Goal: Task Accomplishment & Management: Use online tool/utility

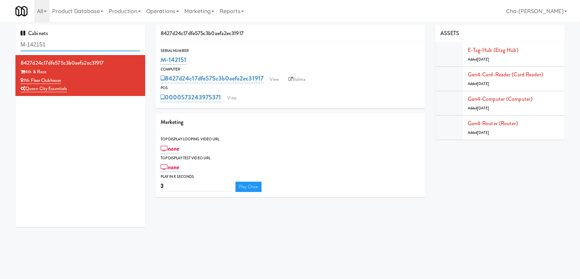
click at [54, 45] on input "M-142151" at bounding box center [81, 44] width 120 height 13
paste input "50372"
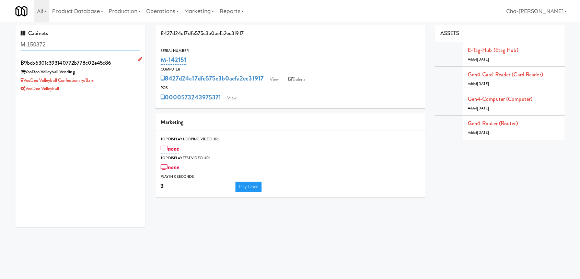
type input "M-150372"
click at [116, 78] on div "VooDoo Volleyball Confectionary/Bars" at bounding box center [81, 80] width 120 height 9
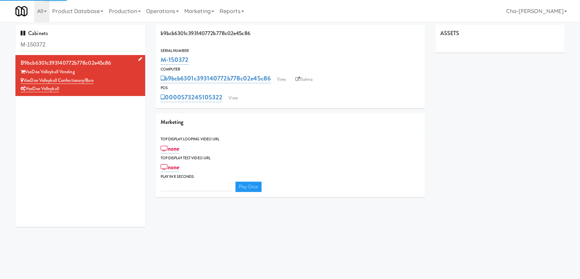
type input "3"
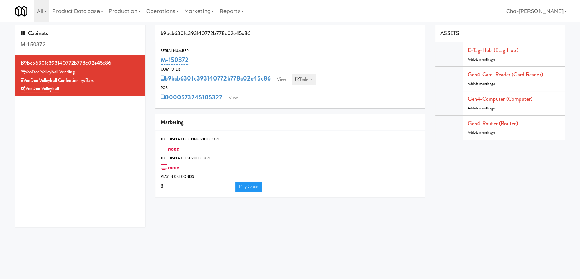
click at [309, 76] on link "Balena" at bounding box center [304, 79] width 24 height 10
click at [185, 60] on link "M-150372" at bounding box center [175, 60] width 28 height 10
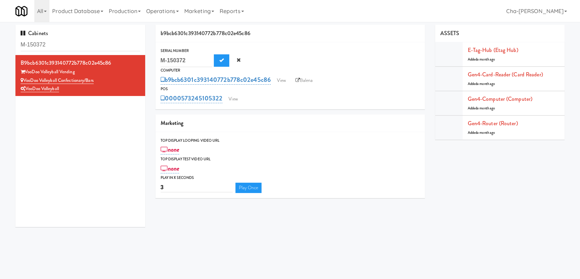
click at [262, 62] on div "M-150372 M-150372" at bounding box center [290, 60] width 259 height 13
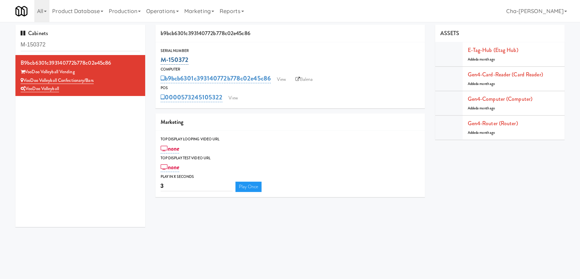
drag, startPoint x: 238, startPoint y: 63, endPoint x: 161, endPoint y: 63, distance: 76.2
click at [161, 63] on div "M-150372" at bounding box center [290, 60] width 259 height 12
copy link "M-150372"
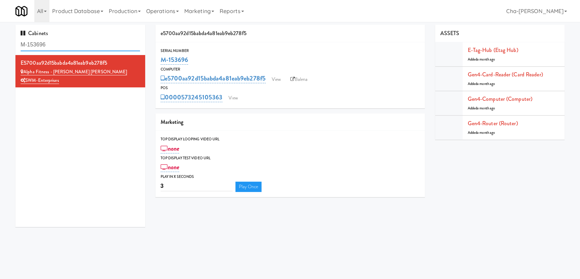
click at [66, 45] on input "M-153696" at bounding box center [81, 44] width 120 height 13
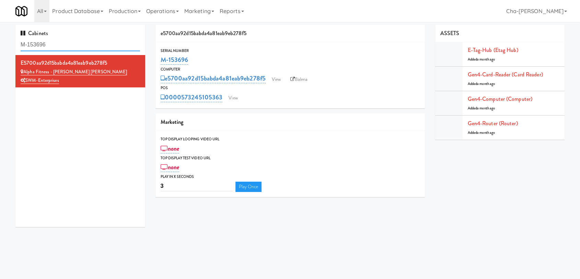
paste input "0433"
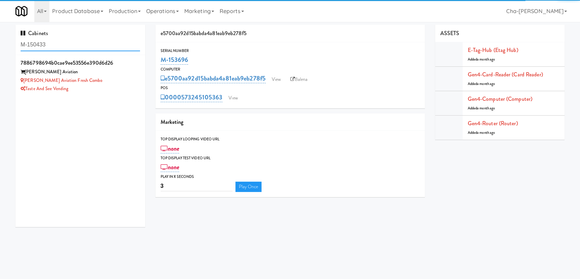
type input "M-150433"
click at [113, 75] on div "Archer Aviation" at bounding box center [81, 72] width 120 height 9
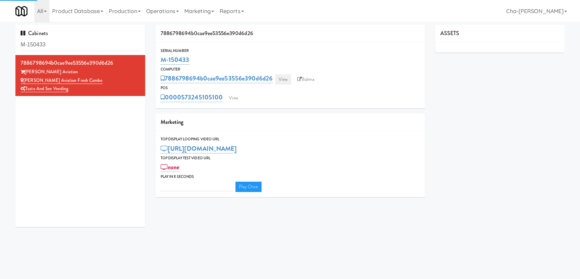
type input "3"
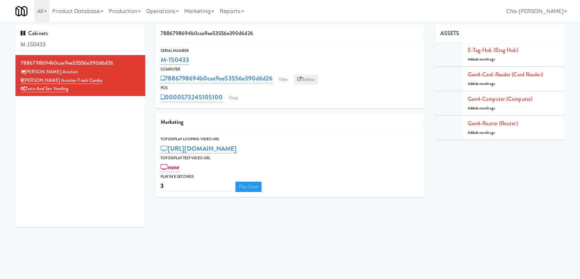
click at [310, 78] on link "Balena" at bounding box center [306, 79] width 24 height 10
drag, startPoint x: 203, startPoint y: 60, endPoint x: 160, endPoint y: 61, distance: 42.2
click at [161, 61] on div "M-150433" at bounding box center [290, 60] width 259 height 12
copy link "M-150433"
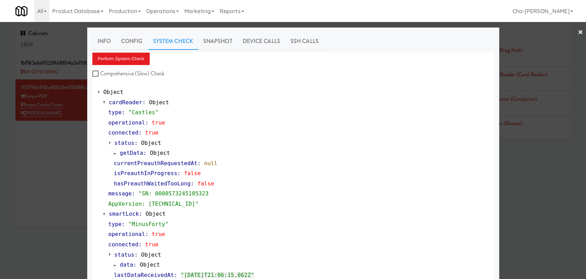
click at [571, 32] on div at bounding box center [293, 139] width 586 height 279
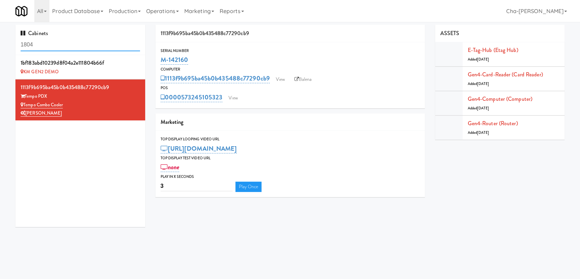
click at [54, 45] on input "1804" at bounding box center [81, 44] width 120 height 13
paste input "M-142148, M-152478"
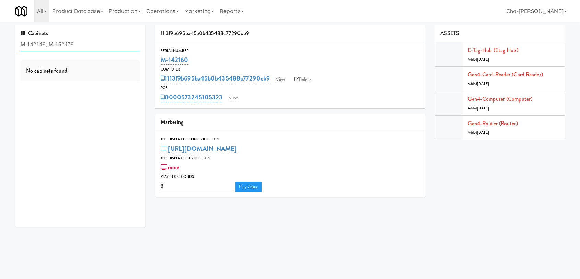
drag, startPoint x: 74, startPoint y: 45, endPoint x: 49, endPoint y: 43, distance: 24.8
click at [49, 43] on input "M-142148, M-152478" at bounding box center [81, 44] width 120 height 13
type input "M-142148"
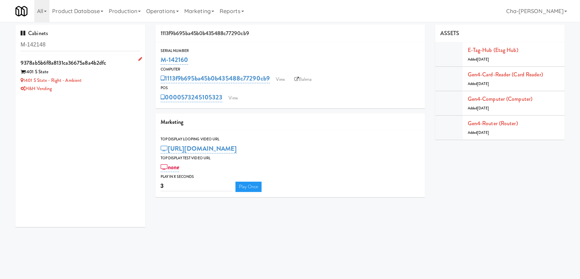
click at [109, 84] on div "1401 S State - Right - Ambient" at bounding box center [81, 80] width 120 height 9
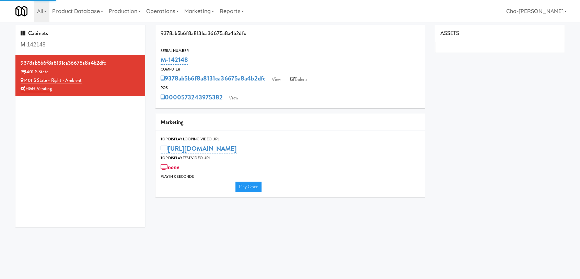
type input "3"
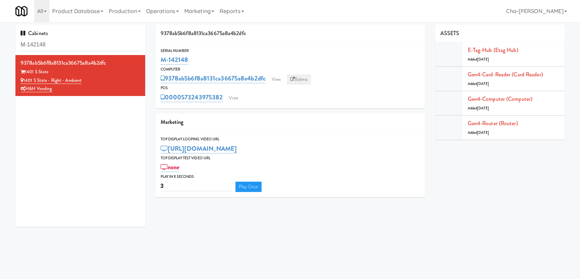
click at [302, 79] on link "Balena" at bounding box center [299, 79] width 24 height 10
drag, startPoint x: 199, startPoint y: 57, endPoint x: 159, endPoint y: 62, distance: 40.2
click at [159, 62] on div "Serial Number M-142148" at bounding box center [291, 56] width 270 height 19
copy link "M-142148"
click at [55, 51] on div "Cabinets eq au" at bounding box center [80, 40] width 130 height 30
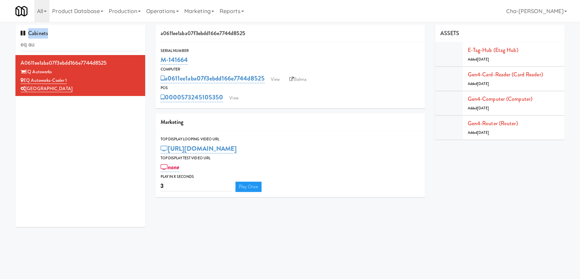
click at [55, 51] on div "Cabinets eq au" at bounding box center [80, 40] width 130 height 30
click at [53, 47] on input "eq au" at bounding box center [81, 44] width 120 height 13
paste input "M-152478"
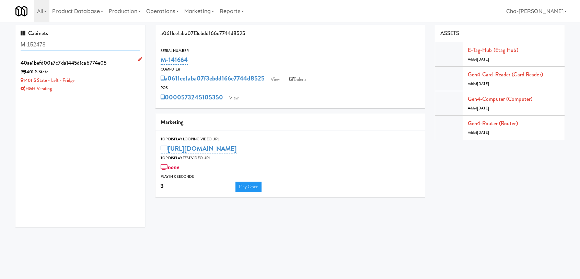
type input "M-152478"
click at [115, 80] on div "1401 S State - Left - Fridge" at bounding box center [81, 80] width 120 height 9
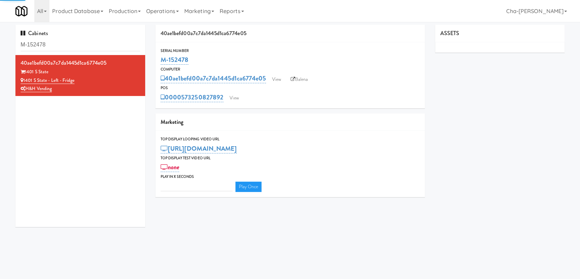
type input "3"
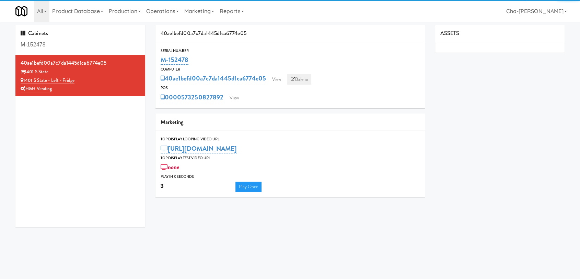
click at [306, 76] on link "Balena" at bounding box center [299, 79] width 24 height 10
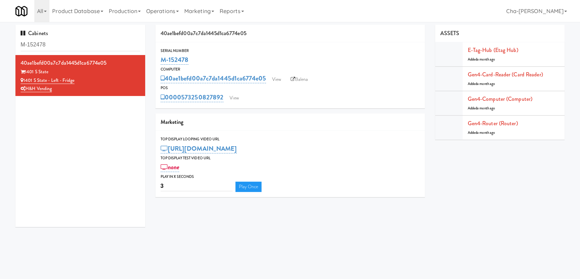
drag, startPoint x: 196, startPoint y: 61, endPoint x: 156, endPoint y: 62, distance: 39.5
click at [156, 62] on div "Serial Number M-152478" at bounding box center [291, 56] width 270 height 19
copy link "M-152478"
click at [49, 46] on input "eq" at bounding box center [81, 44] width 120 height 13
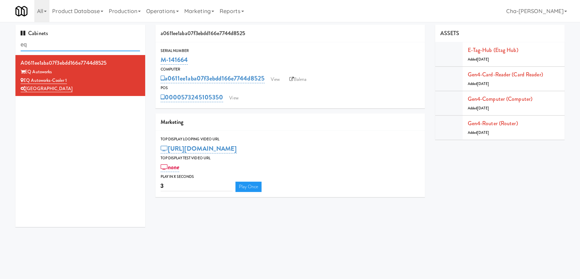
click at [49, 46] on input "eq" at bounding box center [81, 44] width 120 height 13
paste input "M-150398"
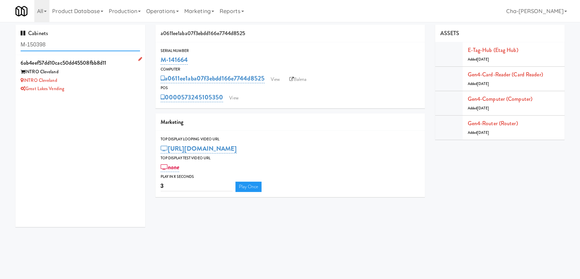
type input "M-150398"
click at [92, 82] on div "INTRO Cleveland" at bounding box center [81, 80] width 120 height 9
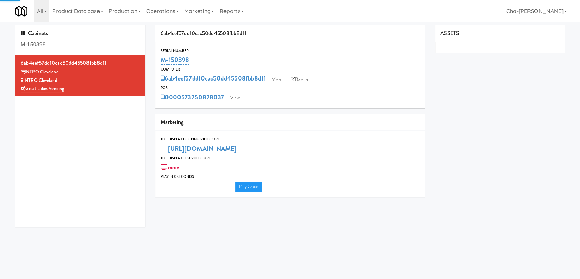
type input "3"
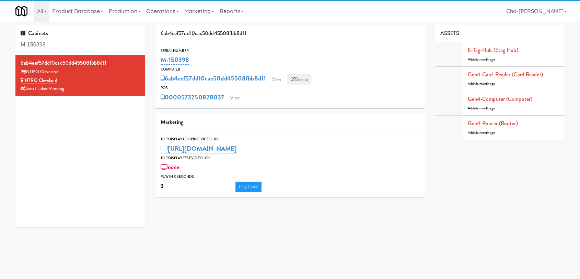
click at [303, 80] on link "Balena" at bounding box center [299, 79] width 24 height 10
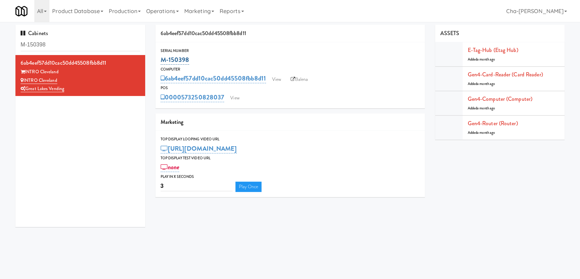
drag, startPoint x: 192, startPoint y: 62, endPoint x: 161, endPoint y: 64, distance: 31.7
click at [161, 64] on div "M-150398" at bounding box center [290, 60] width 259 height 12
copy link "M-150398"
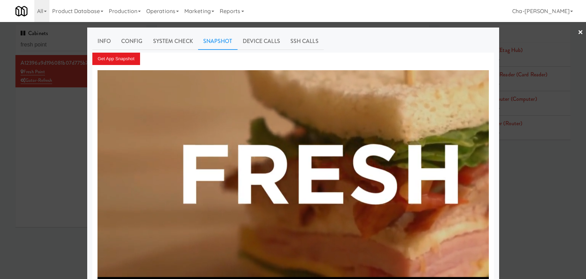
click at [36, 125] on div at bounding box center [293, 139] width 586 height 279
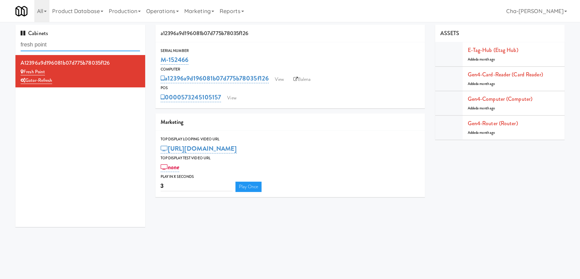
click at [55, 46] on input "fresh point" at bounding box center [81, 44] width 120 height 13
paste input "M-150392"
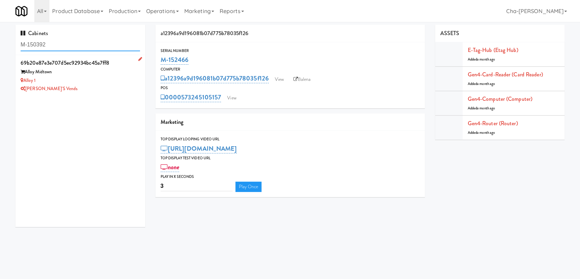
type input "M-150392"
click at [89, 80] on div "Alloy 1" at bounding box center [81, 80] width 120 height 9
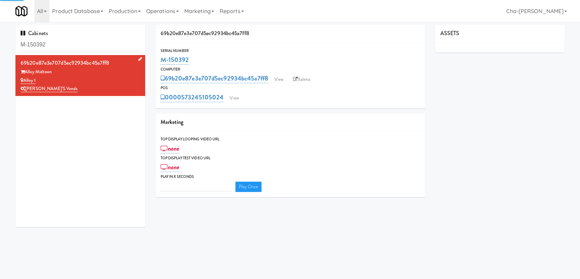
type input "3"
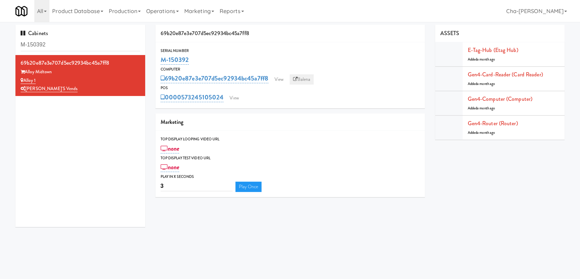
click at [303, 75] on link "Balena" at bounding box center [302, 79] width 24 height 10
drag, startPoint x: 194, startPoint y: 63, endPoint x: 161, endPoint y: 58, distance: 33.4
click at [161, 58] on div "M-150392" at bounding box center [290, 60] width 259 height 12
copy link "M-150392"
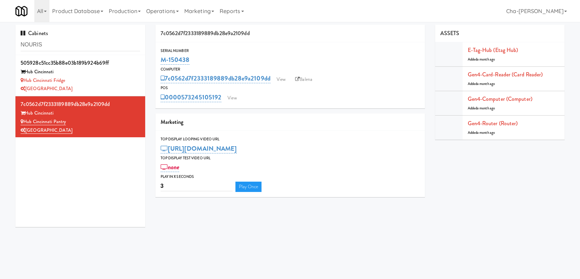
click at [64, 48] on input "NOURIS" at bounding box center [81, 44] width 120 height 13
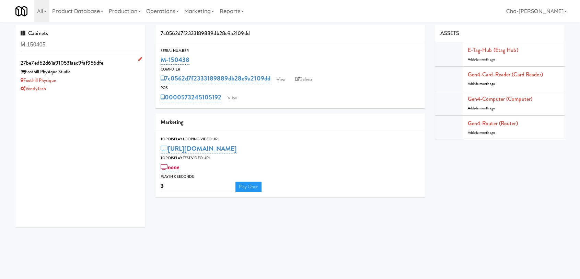
type input "M-150405"
click at [106, 85] on div "VendyTech" at bounding box center [81, 88] width 120 height 9
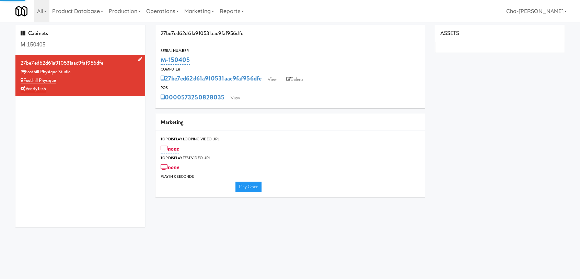
type input "3"
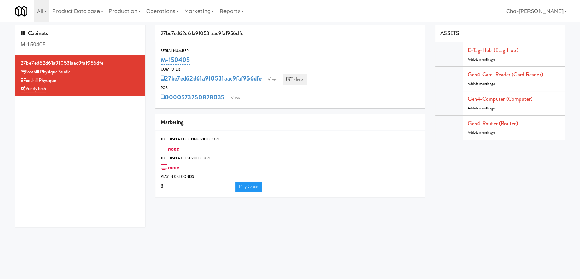
click at [305, 76] on link "Balena" at bounding box center [295, 79] width 24 height 10
drag, startPoint x: 196, startPoint y: 61, endPoint x: 162, endPoint y: 64, distance: 34.5
click at [162, 64] on div "M-150405" at bounding box center [290, 60] width 259 height 12
copy link "M-150405"
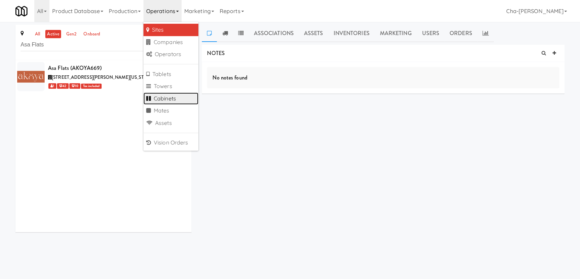
click at [181, 98] on link "Cabinets" at bounding box center [171, 98] width 55 height 12
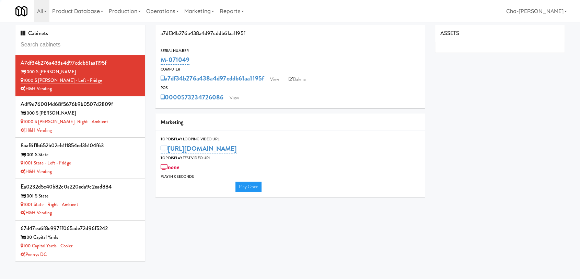
click at [50, 46] on input "text" at bounding box center [81, 44] width 120 height 13
type input "3"
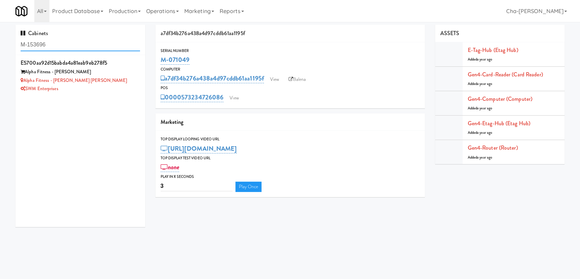
click at [79, 46] on input "M-153696" at bounding box center [81, 44] width 120 height 13
paste input "0429"
click at [59, 44] on input "M-150429" at bounding box center [81, 44] width 120 height 13
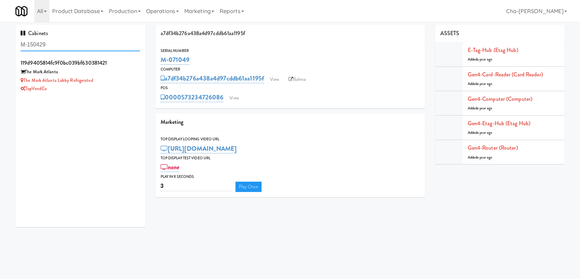
click at [59, 44] on input "M-150429" at bounding box center [81, 44] width 120 height 13
paste input "3683"
click at [65, 47] on input "M-153683" at bounding box center [81, 44] width 120 height 13
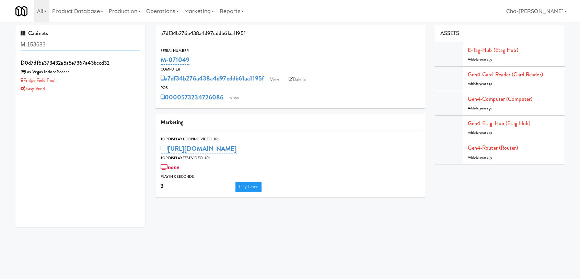
click at [65, 47] on input "M-153683" at bounding box center [81, 44] width 120 height 13
paste input "2450"
click at [56, 46] on input "M-152450" at bounding box center [81, 44] width 120 height 13
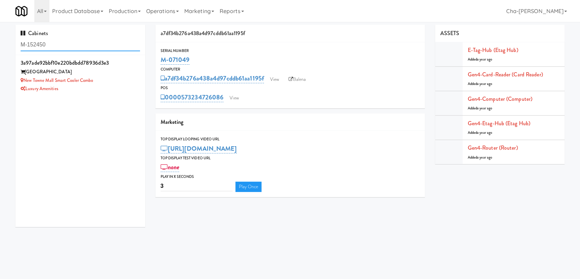
paste input "0377"
click at [52, 46] on input "M-150377" at bounding box center [81, 44] width 120 height 13
click at [52, 45] on input "M-150377" at bounding box center [81, 44] width 120 height 13
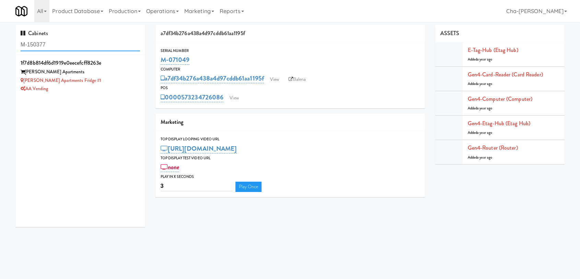
paste input "431"
click at [63, 40] on input "M-150431" at bounding box center [81, 44] width 120 height 13
paste input "43813"
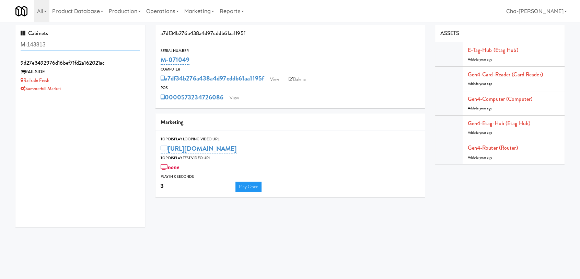
click at [69, 48] on input "M-143813" at bounding box center [81, 44] width 120 height 13
paste input "777"
click at [64, 44] on input "M-143777" at bounding box center [81, 44] width 120 height 13
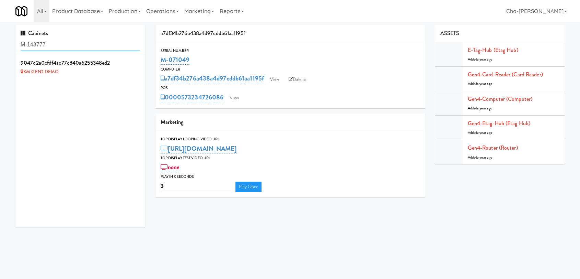
click at [64, 43] on input "M-143777" at bounding box center [81, 44] width 120 height 13
paste input "6"
click at [72, 45] on input "M-143776" at bounding box center [81, 44] width 120 height 13
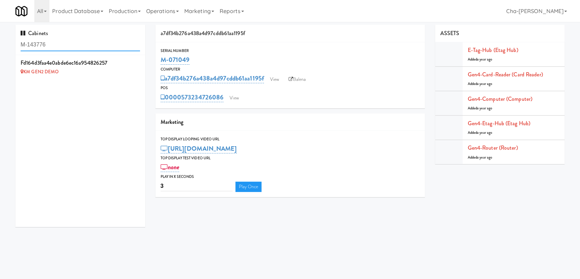
click at [72, 45] on input "M-143776" at bounding box center [81, 44] width 120 height 13
paste input "828"
type input "M-143828"
